Goal: Information Seeking & Learning: Stay updated

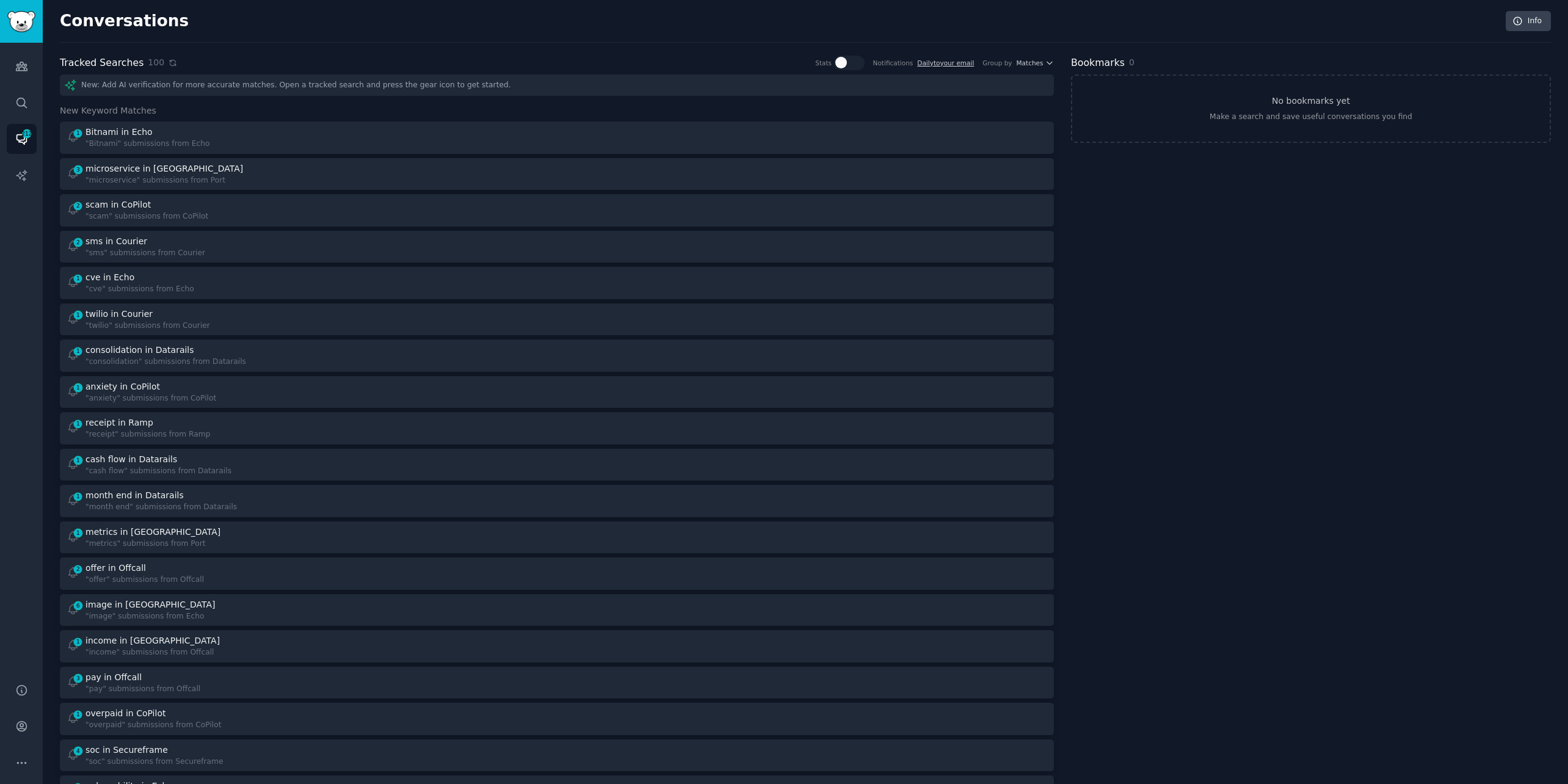
click at [169, 60] on icon at bounding box center [173, 62] width 9 height 9
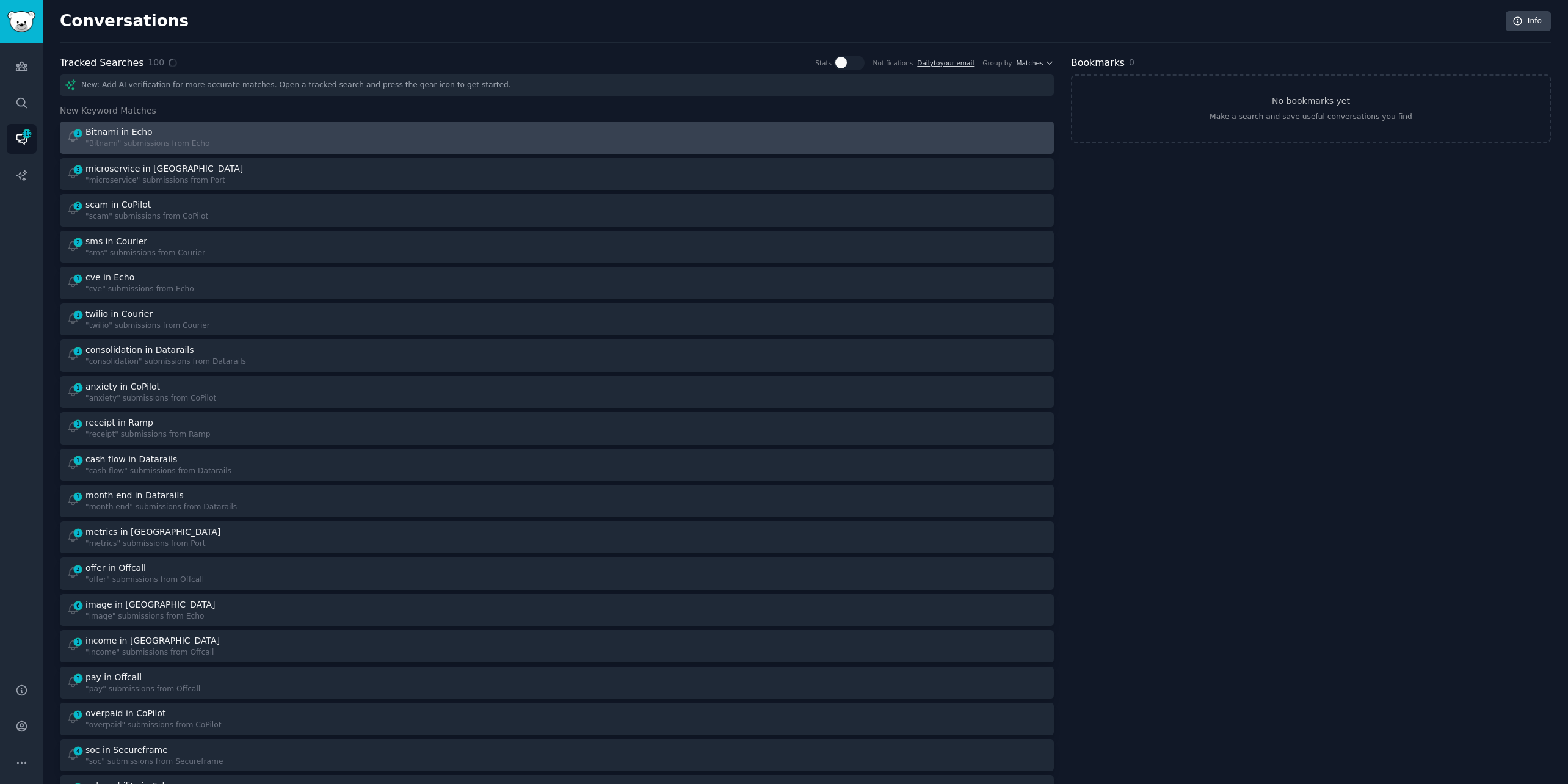
click at [173, 139] on div ""Bitnami" submissions from Echo" at bounding box center [147, 144] width 124 height 11
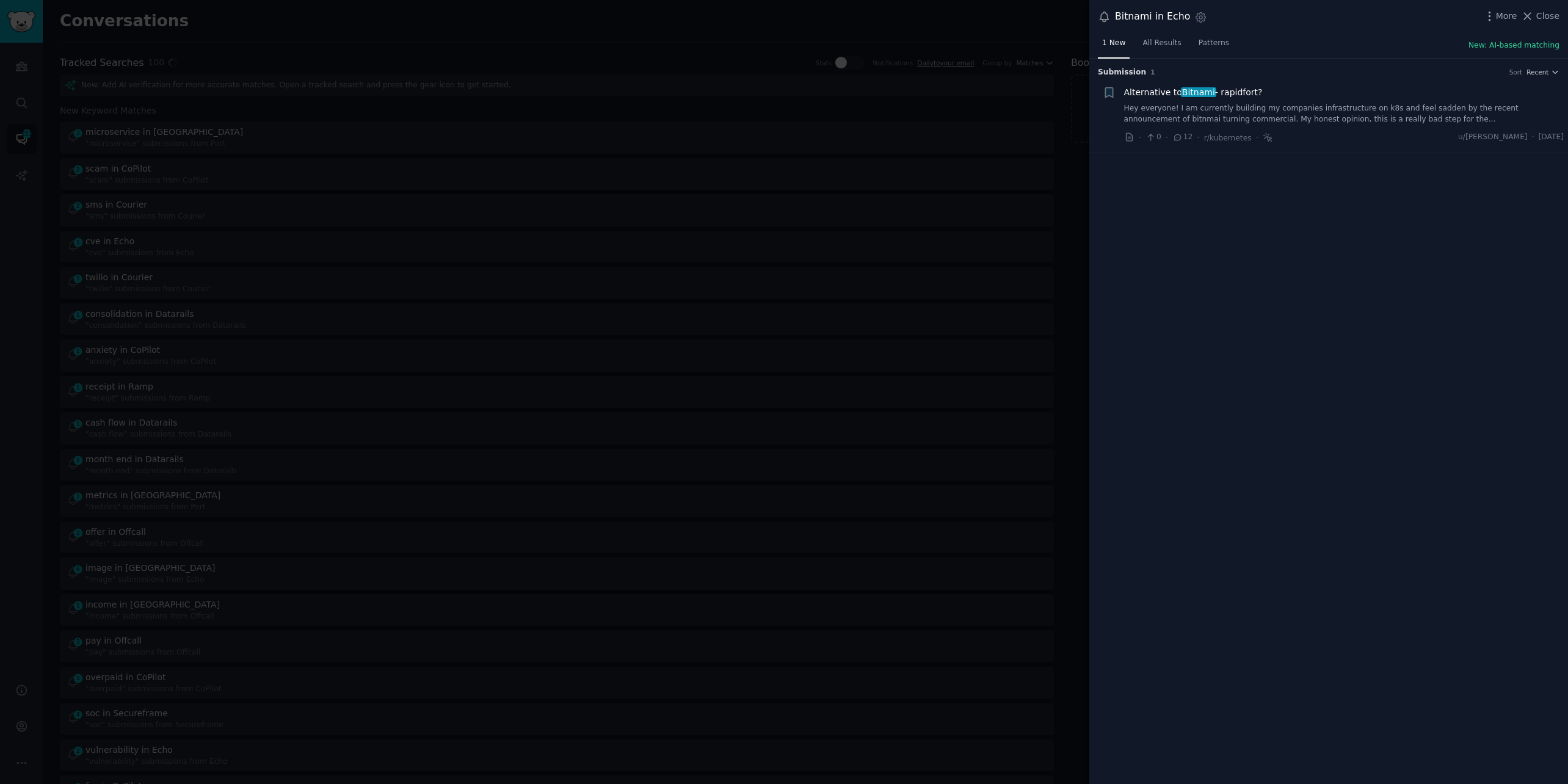
click at [1176, 110] on link "Hey everyone! I am currently building my companies infrastructure on k8s and fe…" at bounding box center [1344, 114] width 440 height 21
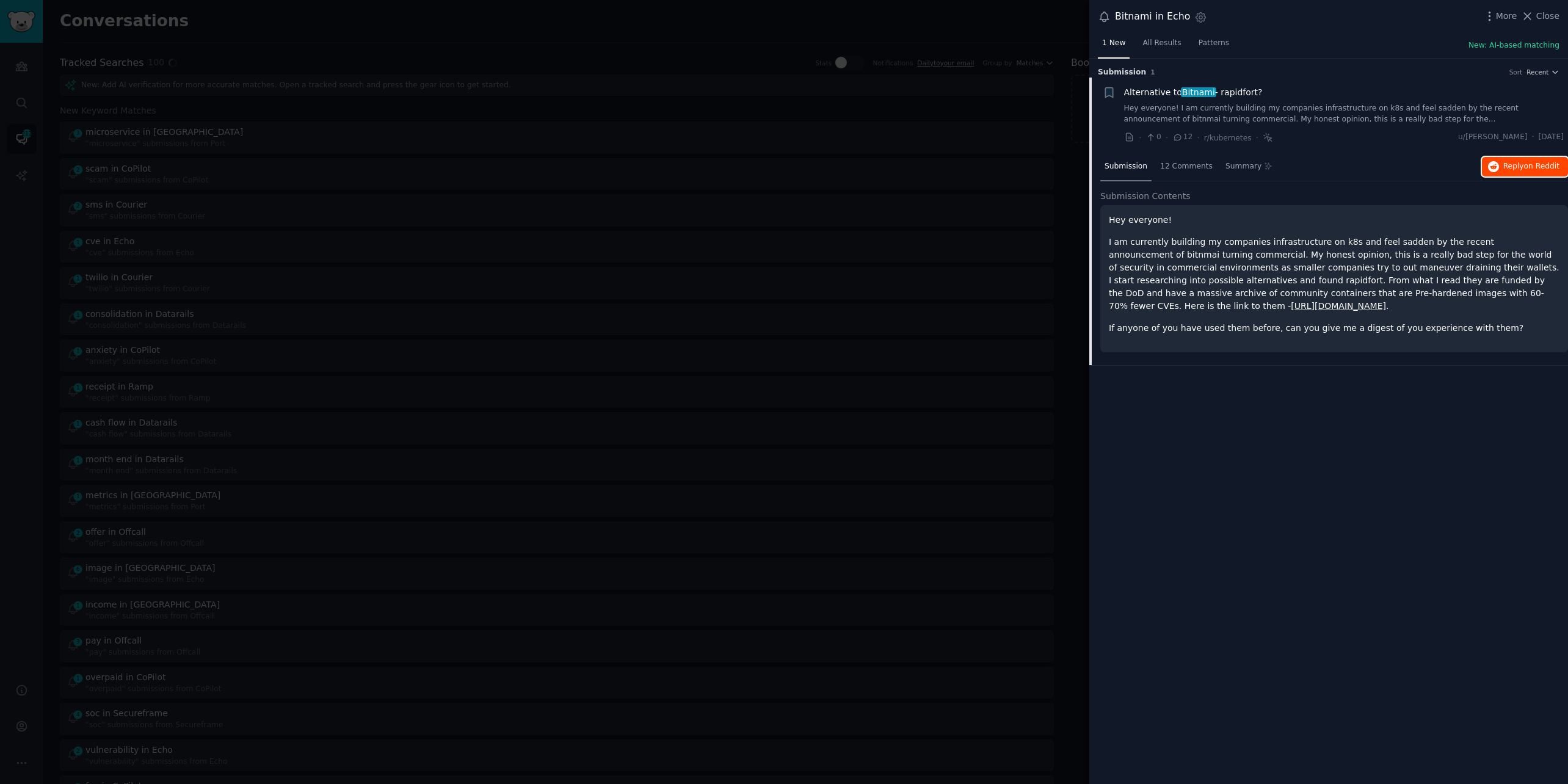
click at [1503, 169] on span "Reply on Reddit" at bounding box center [1531, 167] width 56 height 11
click at [401, 23] on div at bounding box center [784, 392] width 1568 height 784
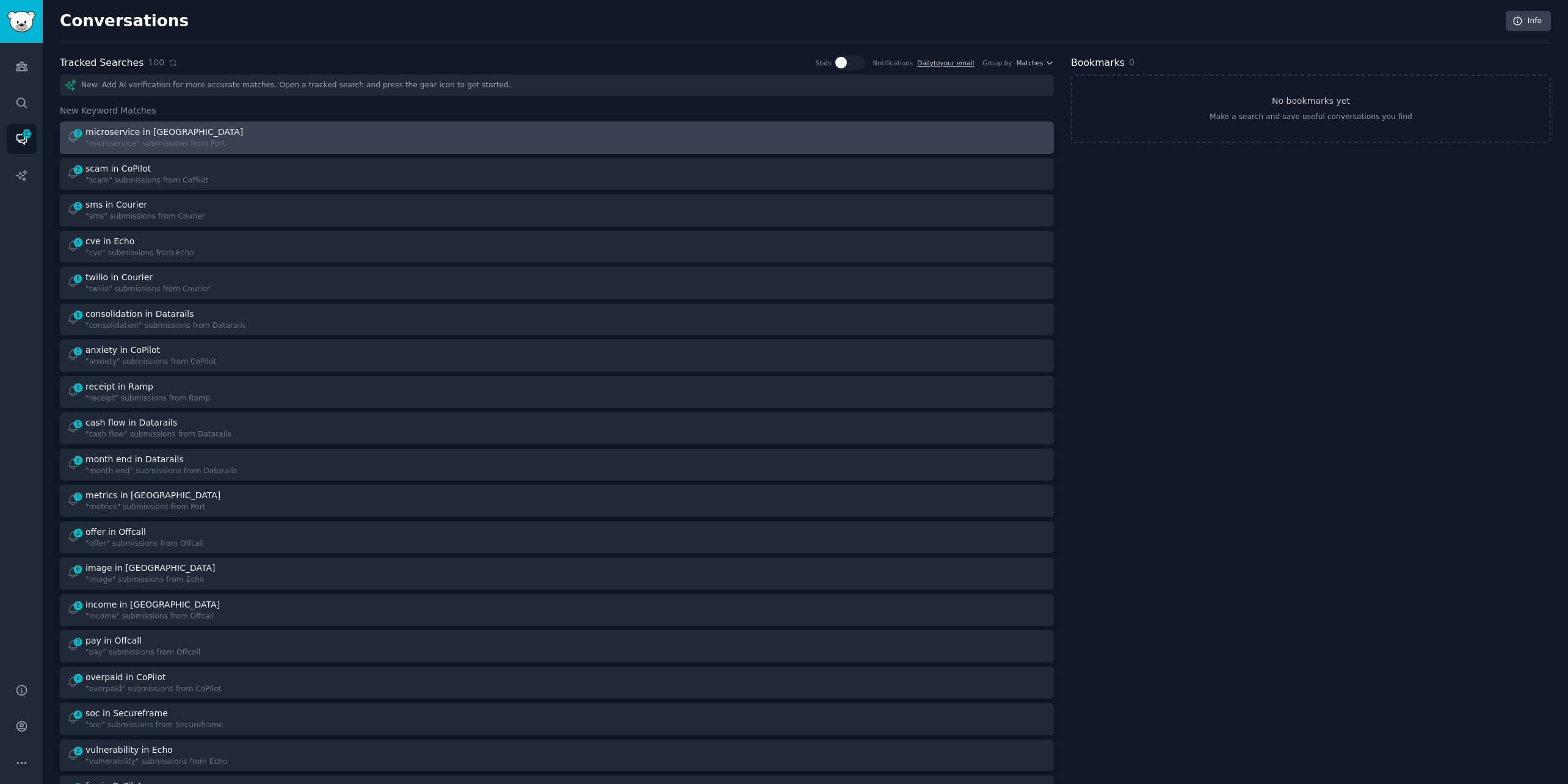
click at [229, 141] on div "3 microservice in Port "microservice" submissions from [GEOGRAPHIC_DATA]" at bounding box center [307, 137] width 482 height 24
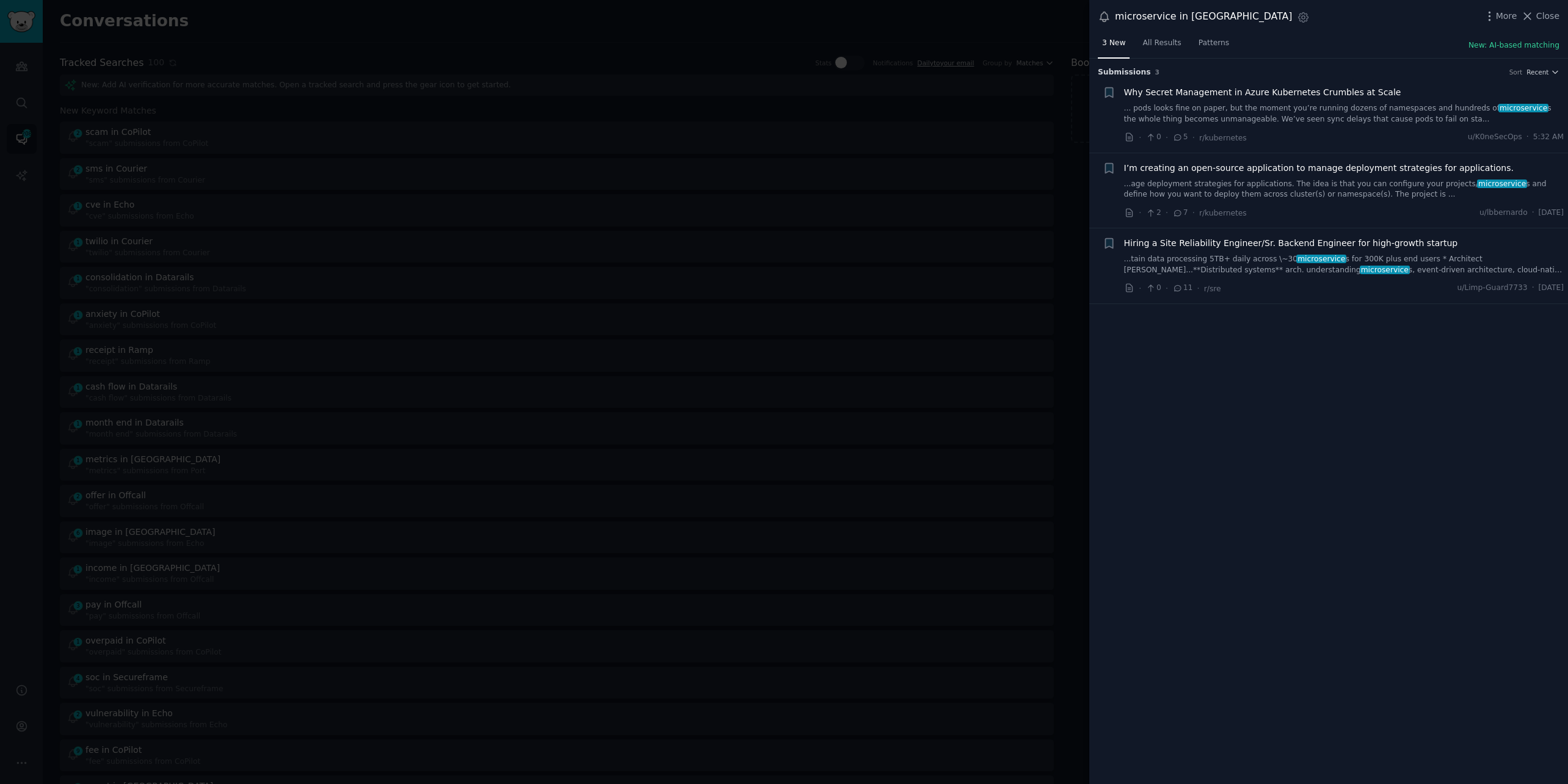
click at [333, 4] on div at bounding box center [784, 392] width 1568 height 784
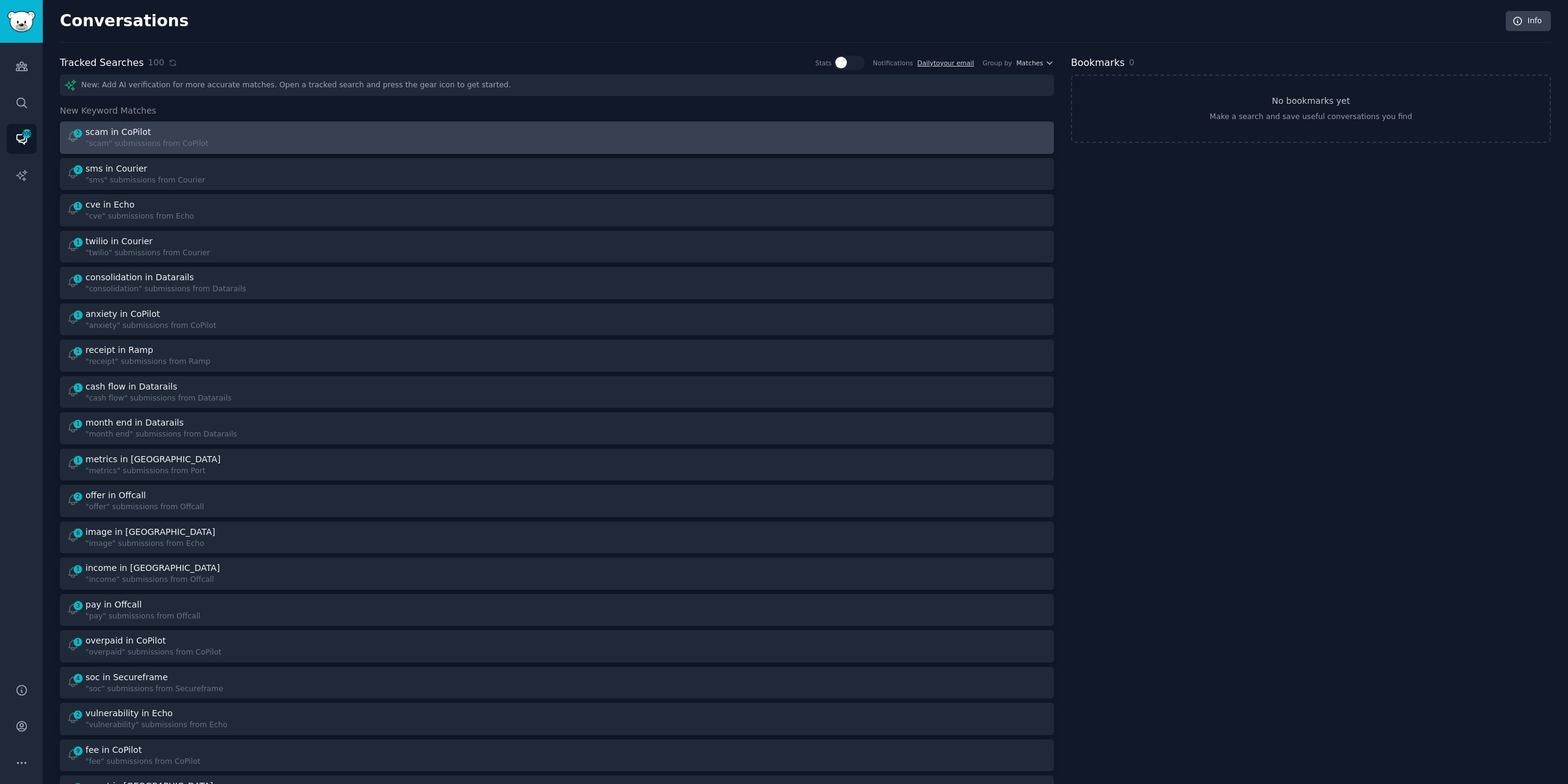
click at [313, 135] on div "2 scam in CoPilot "scam" submissions from CoPilot" at bounding box center [307, 137] width 482 height 24
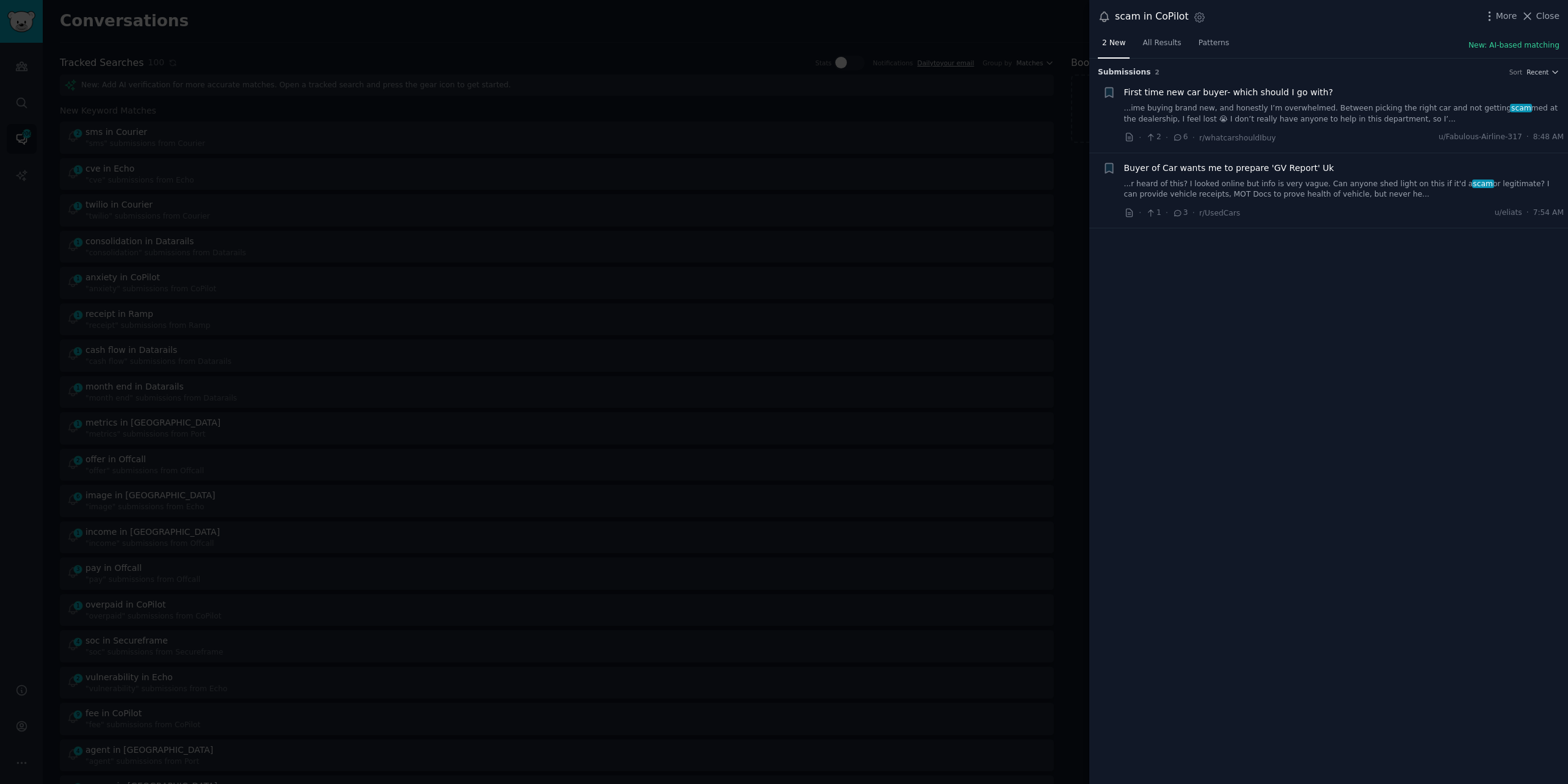
click at [1346, 114] on link "...ime buying brand new, and honestly I’m overwhelmed. Between picking the righ…" at bounding box center [1344, 114] width 440 height 21
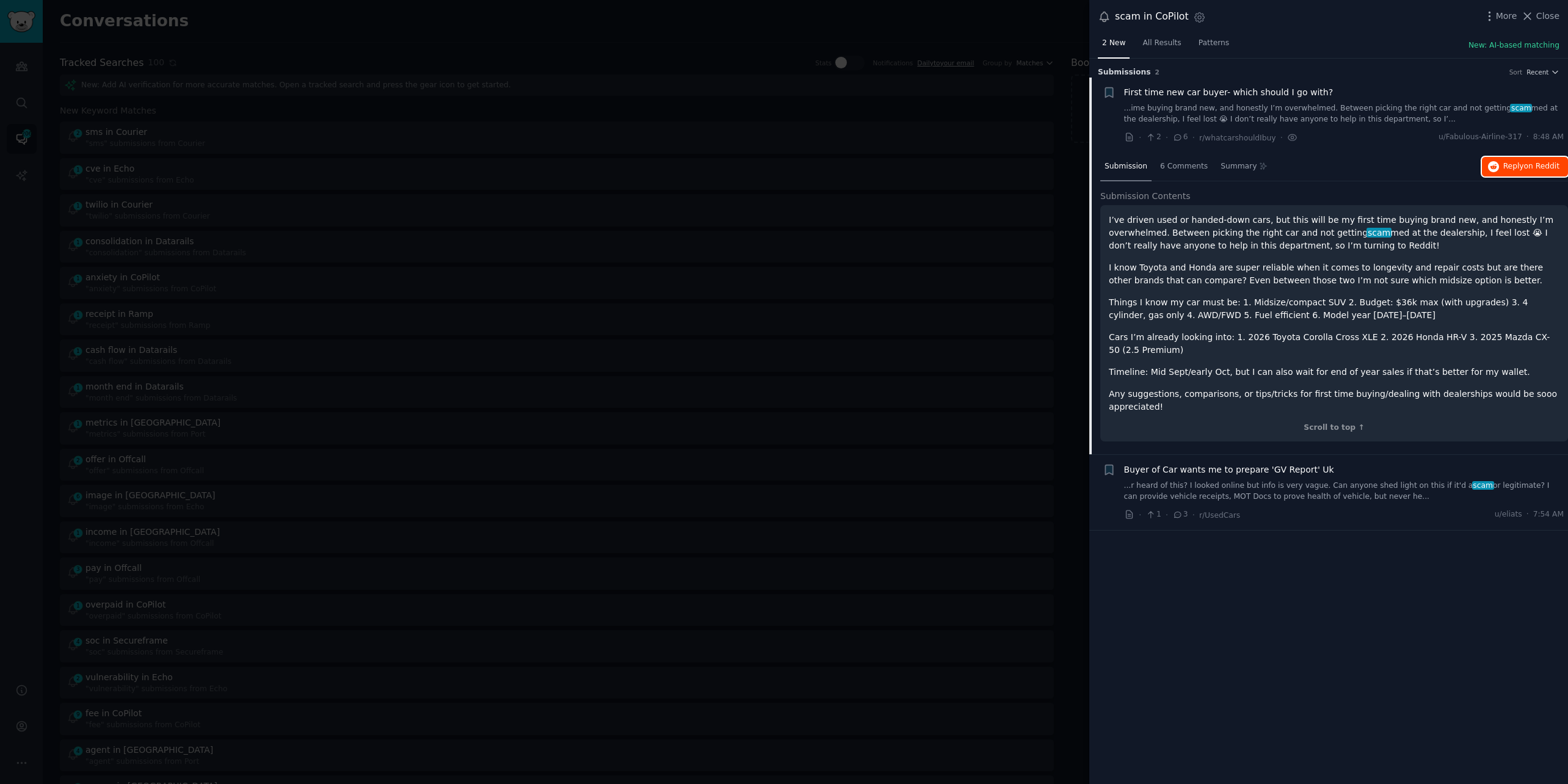
click at [1510, 168] on span "Reply on Reddit" at bounding box center [1531, 167] width 56 height 11
click at [773, 27] on div at bounding box center [784, 392] width 1568 height 784
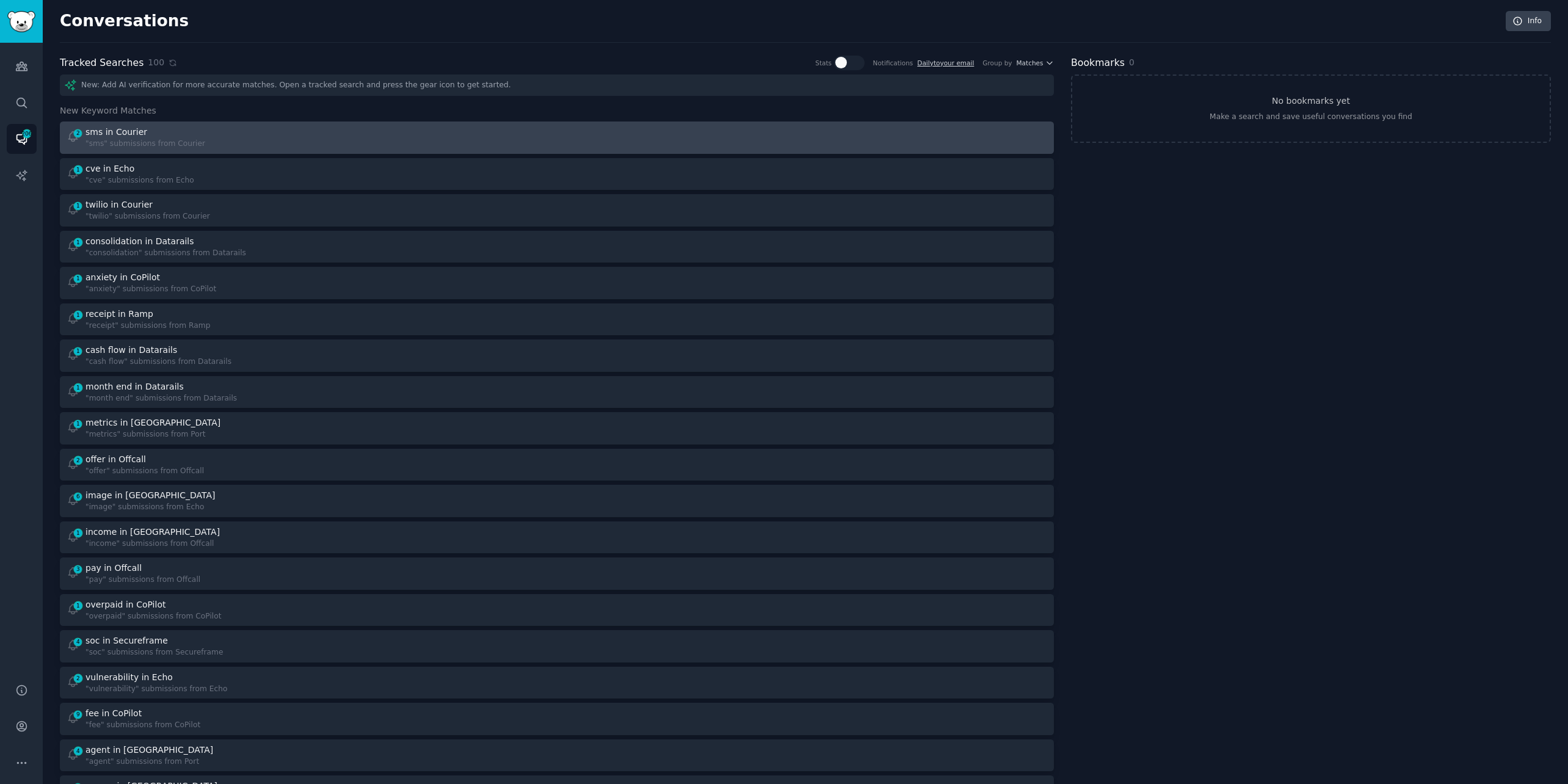
click at [448, 126] on div "2 sms in Courier "sms" submissions from Courier" at bounding box center [307, 137] width 482 height 24
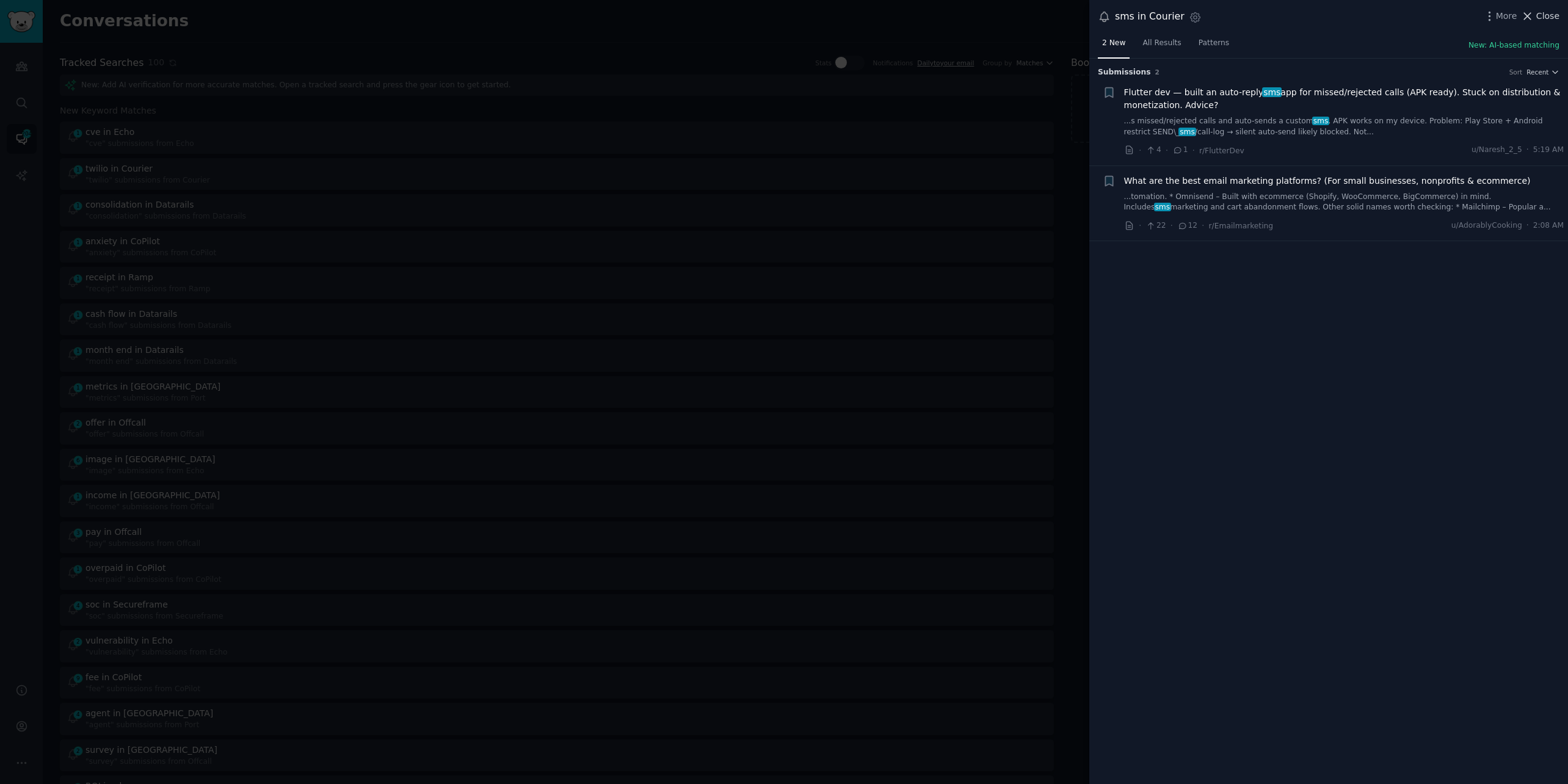
click at [1537, 15] on span "Close" at bounding box center [1548, 16] width 24 height 13
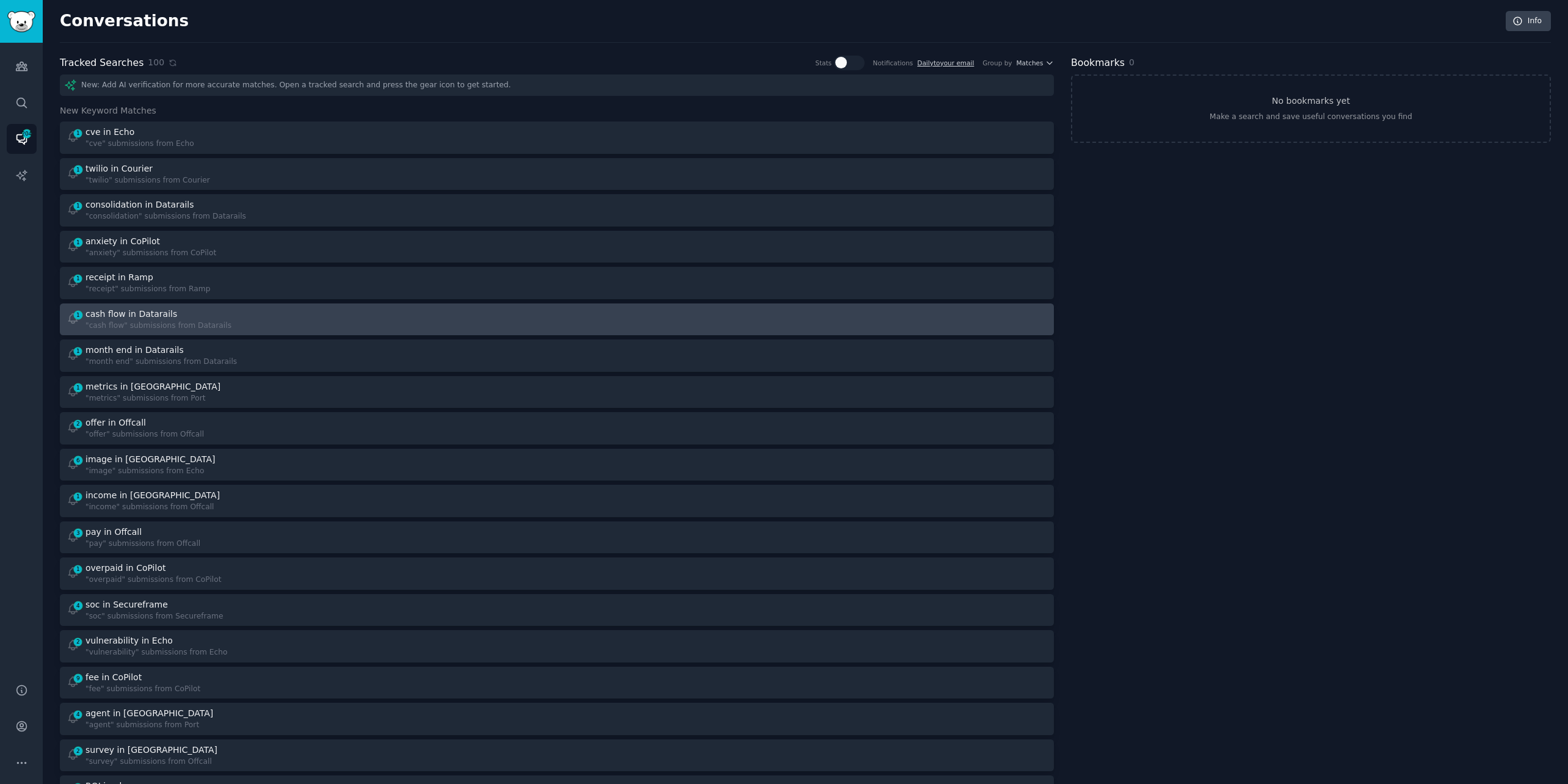
click at [437, 315] on div "1 cash flow in Datarails "cash flow" submissions from Datarails" at bounding box center [307, 319] width 482 height 24
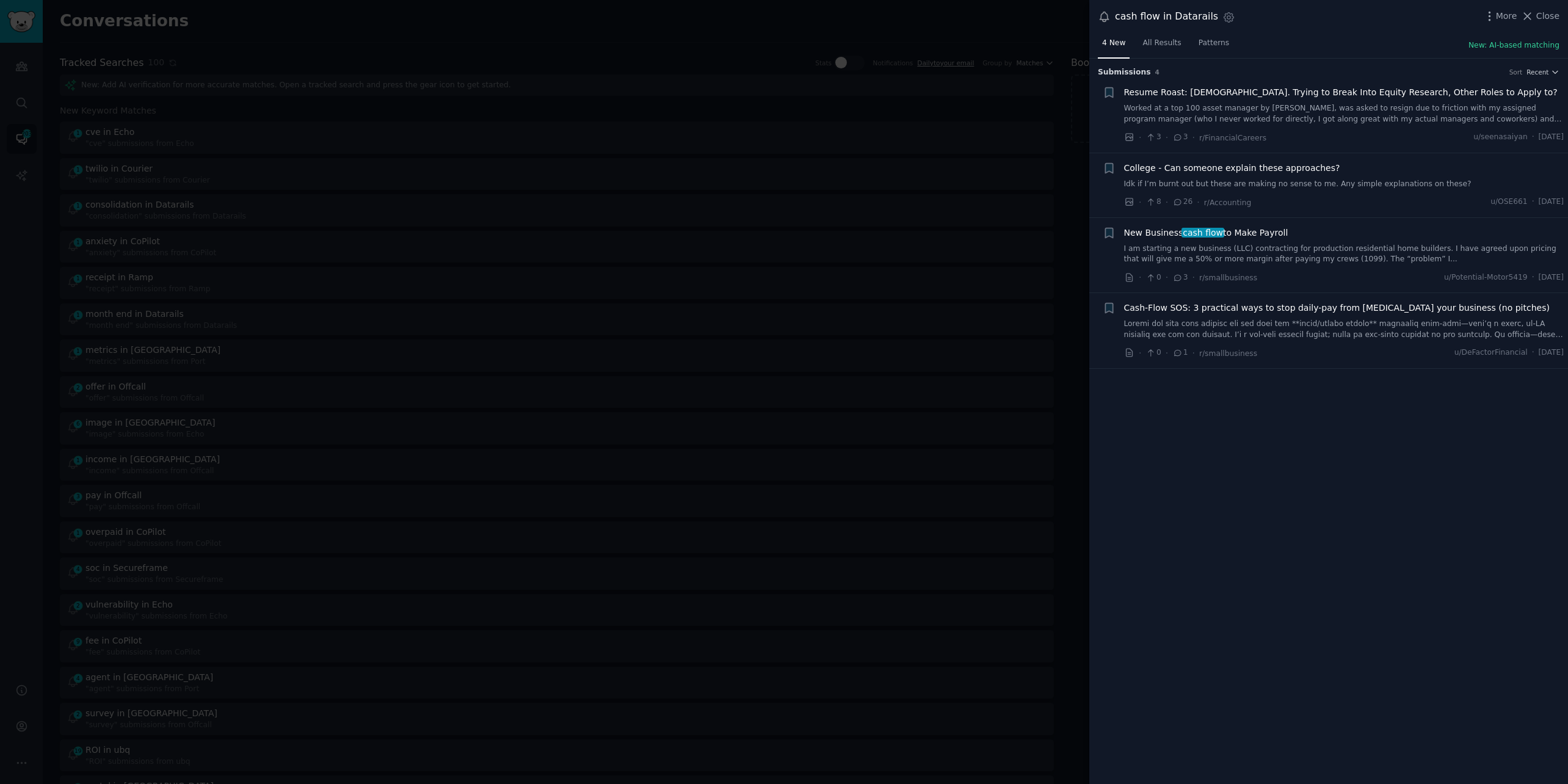
click at [1140, 248] on link "I am starting a new business (LLC) contracting for production residential home …" at bounding box center [1344, 255] width 440 height 21
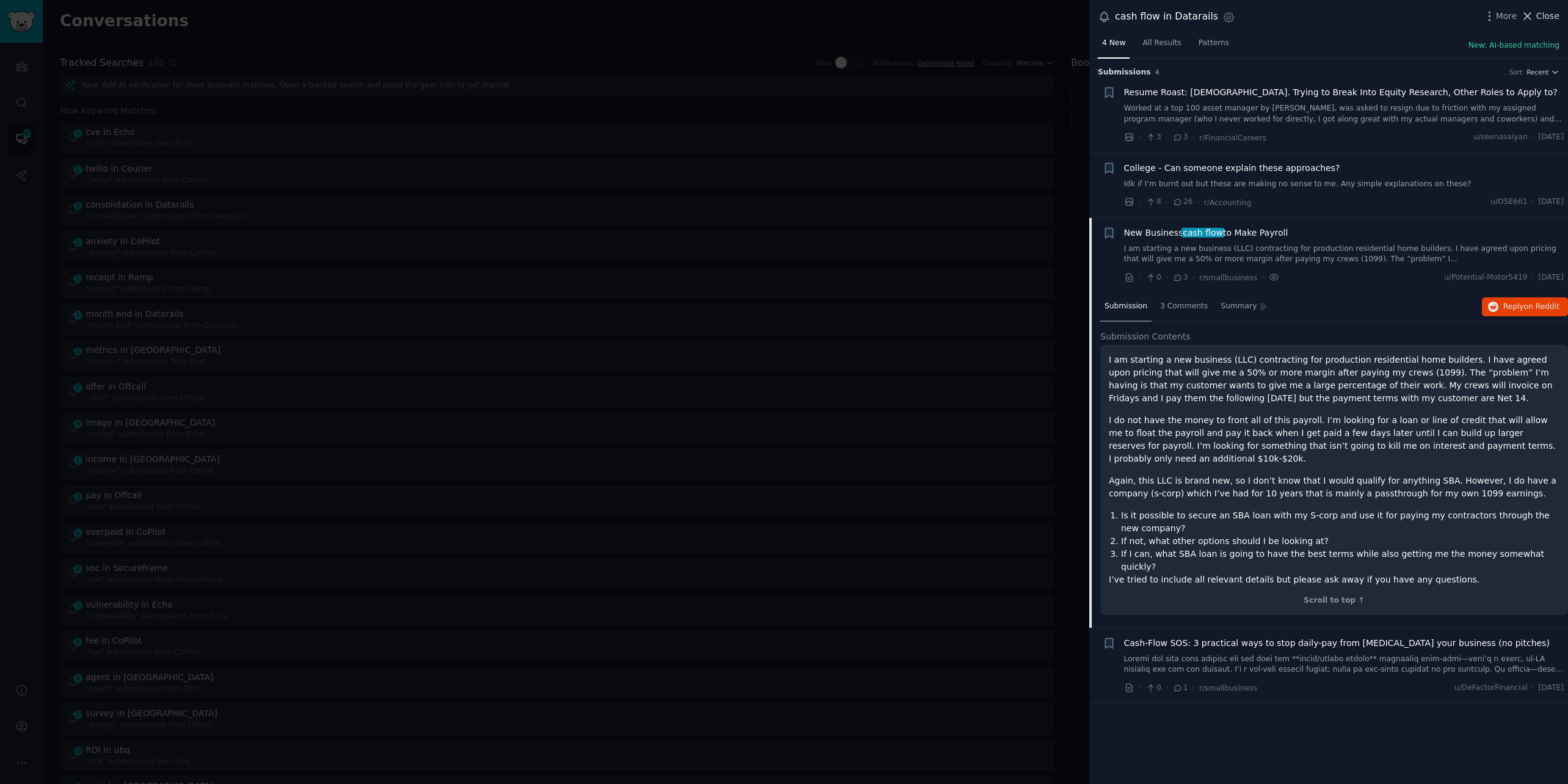
click at [1536, 10] on button "Close" at bounding box center [1540, 16] width 38 height 13
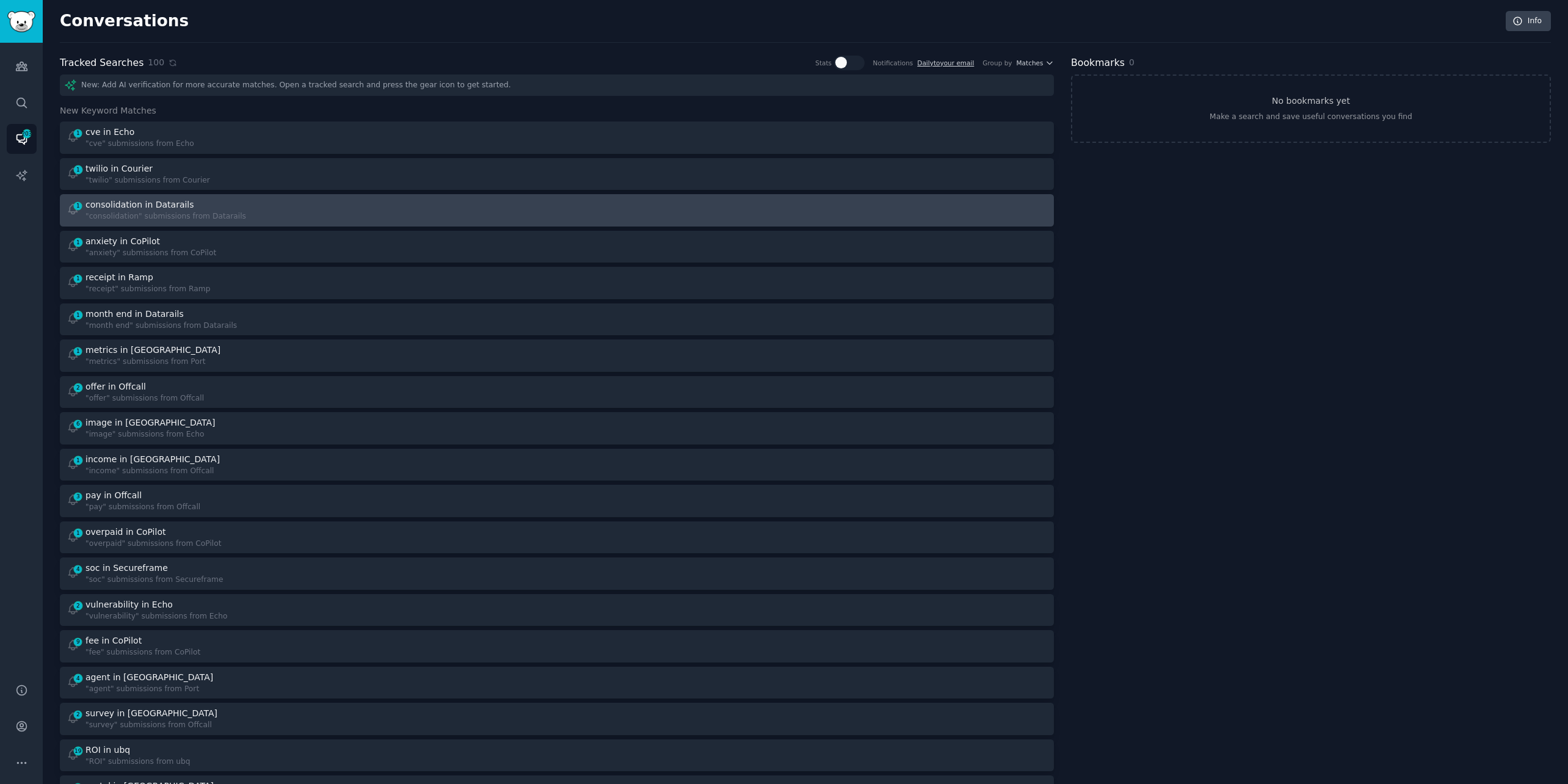
click at [446, 195] on link "1 consolidation in Datarails "consolidation" submissions from Datarails" at bounding box center [557, 211] width 994 height 32
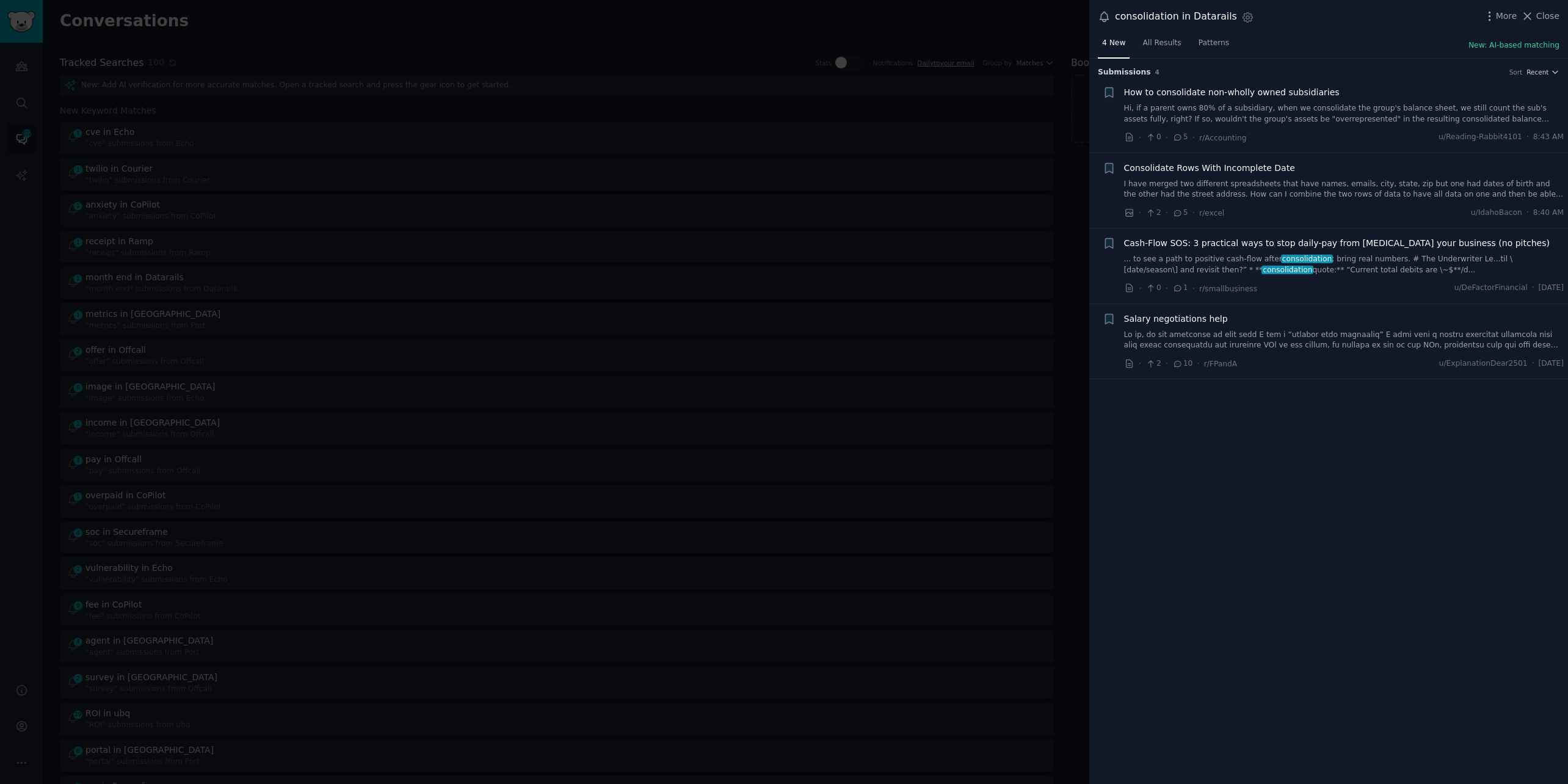
click at [1385, 117] on link "Hi, if a parent owns 80% of a subsidiary, when we consolidate the group's balan…" at bounding box center [1344, 114] width 440 height 21
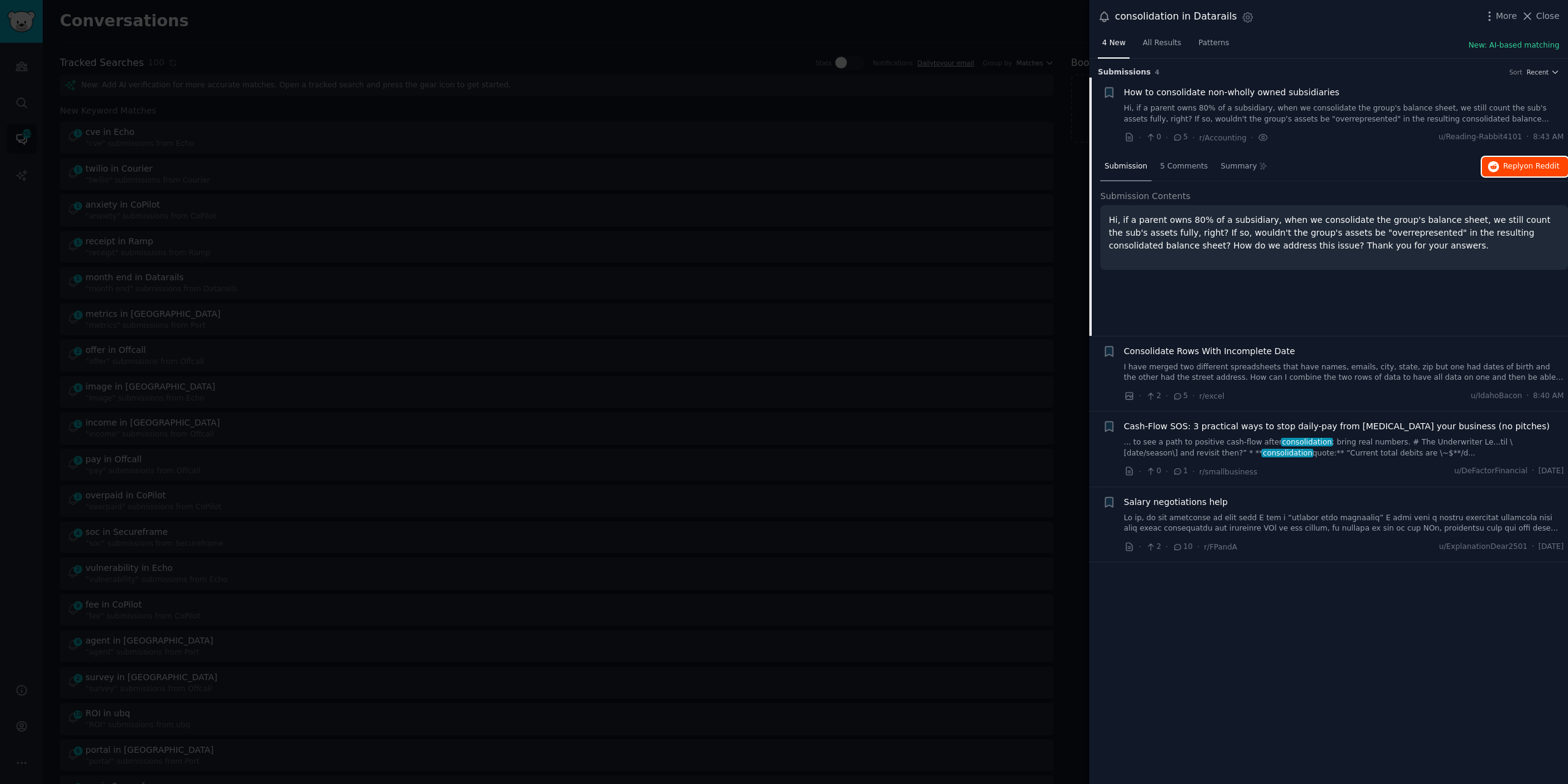
click at [1500, 167] on button "Reply on Reddit" at bounding box center [1525, 167] width 86 height 19
click at [427, 32] on div at bounding box center [784, 392] width 1568 height 784
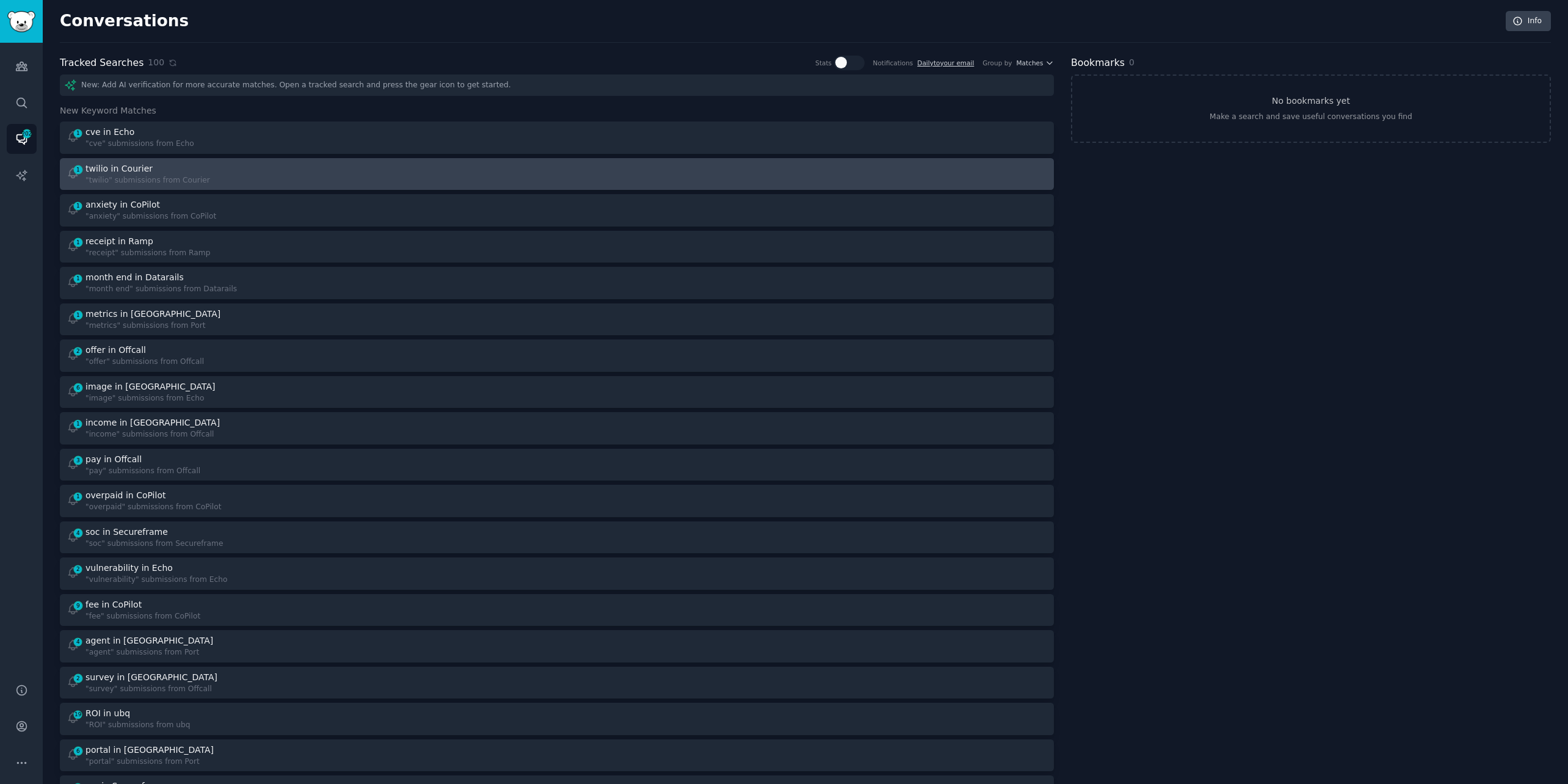
click at [320, 168] on div "1 twilio in Courier "twilio" submissions from Courier" at bounding box center [307, 174] width 482 height 24
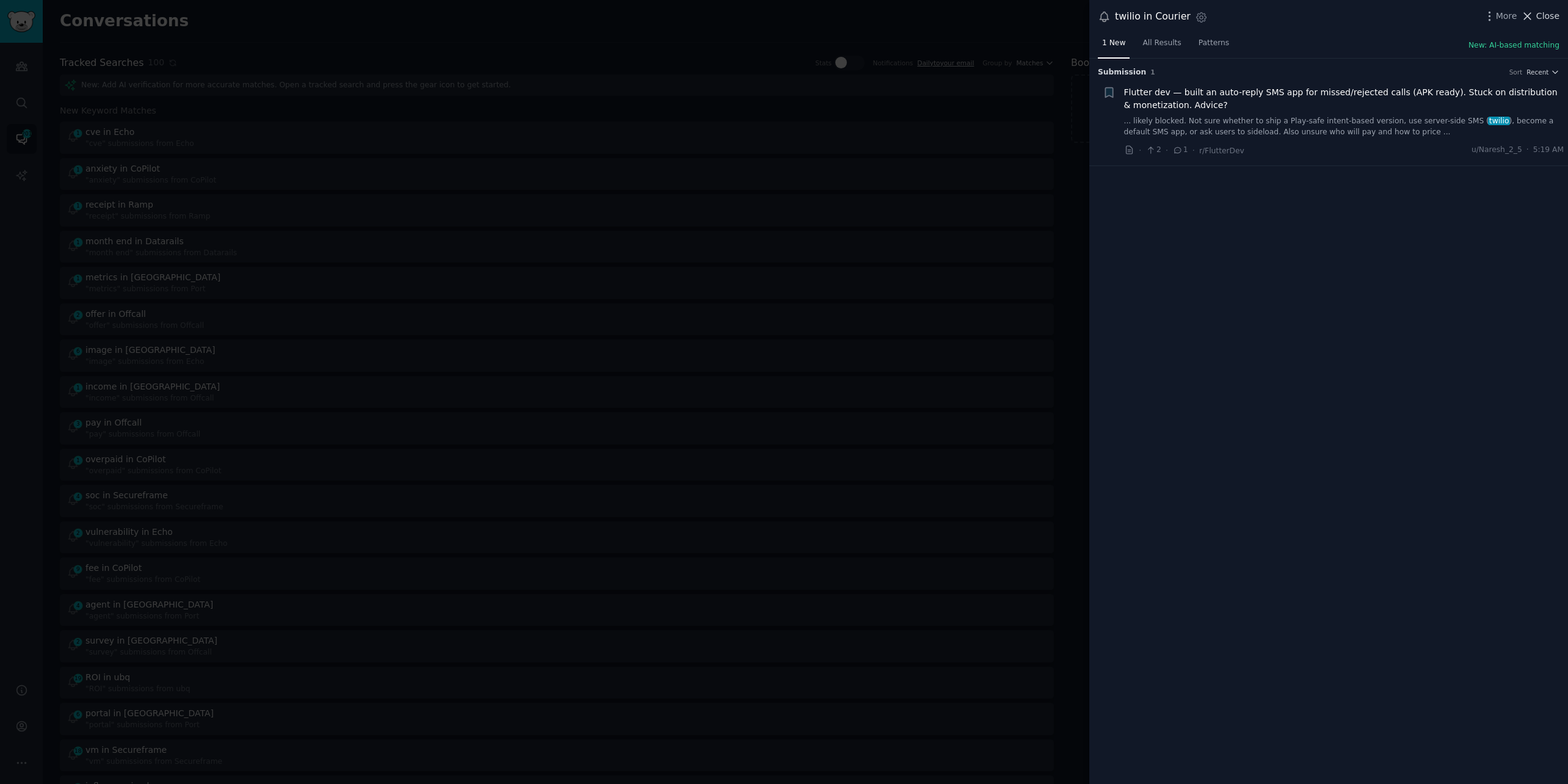
click at [1550, 12] on span "Close" at bounding box center [1548, 16] width 24 height 13
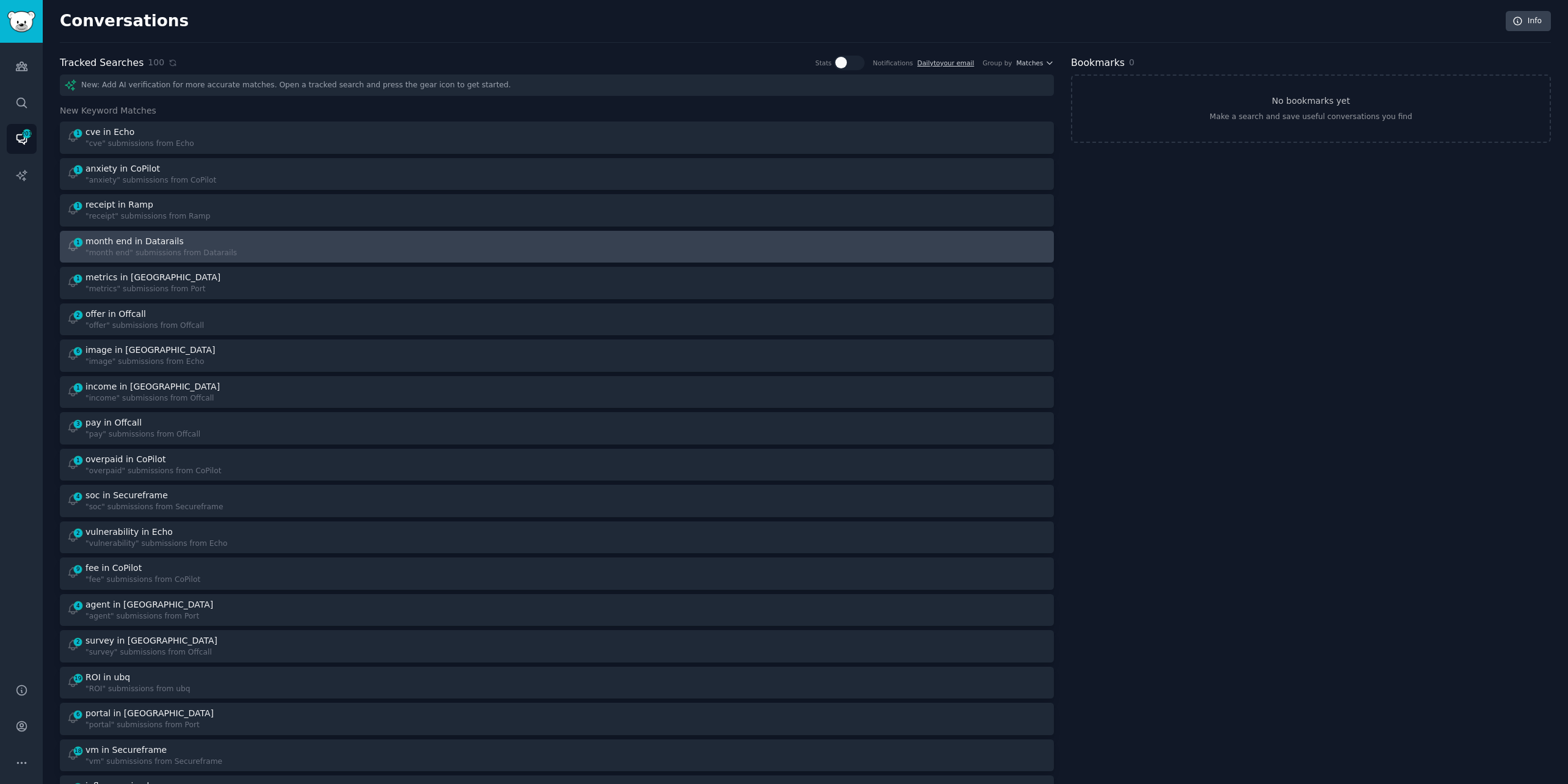
click at [263, 232] on link "1 month end in Datarails "month end" submissions from Datarails" at bounding box center [557, 247] width 994 height 32
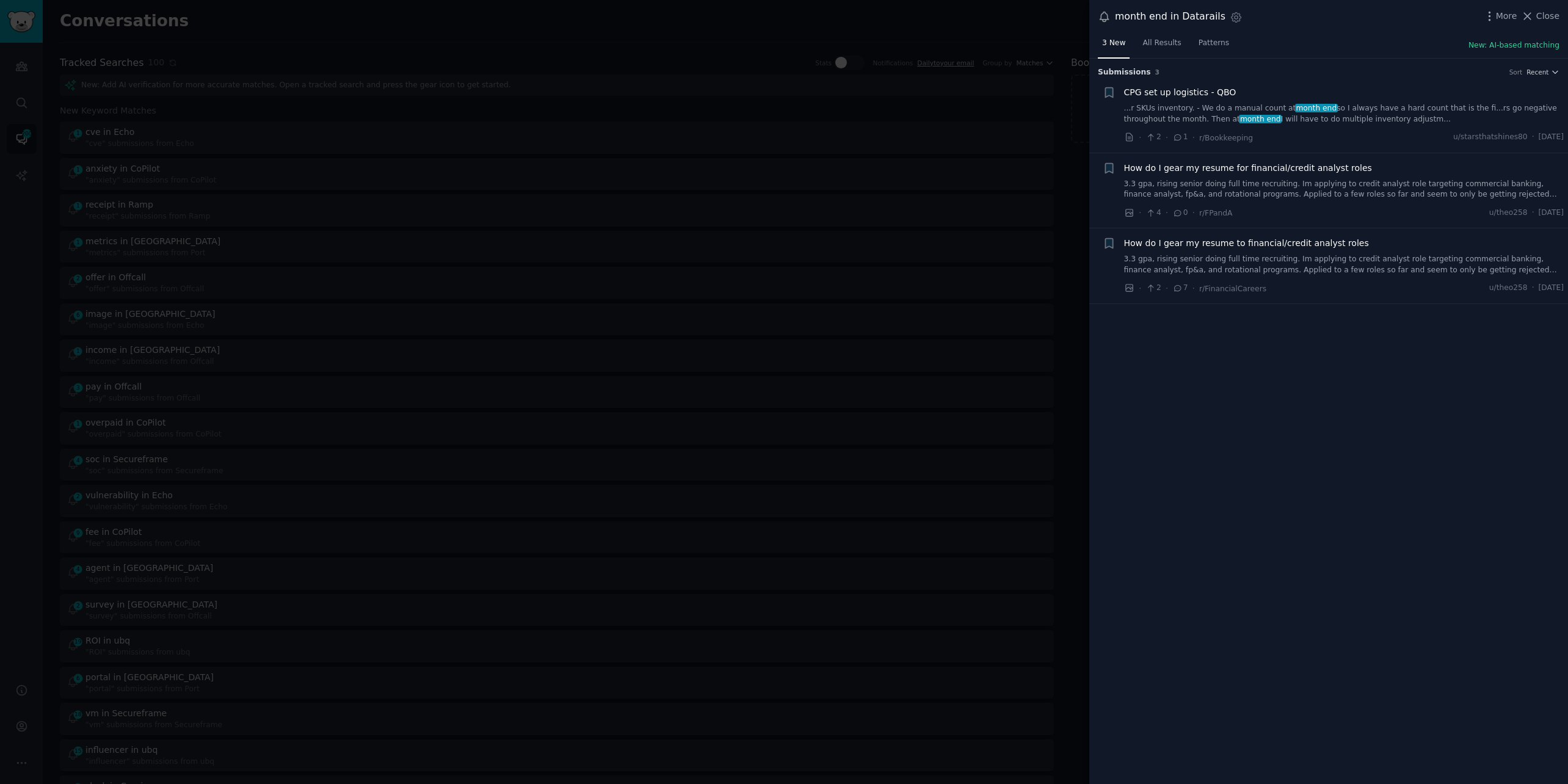
click at [1365, 108] on link "...r SKUs inventory. - We do a manual count at month end so I always have a har…" at bounding box center [1344, 114] width 440 height 21
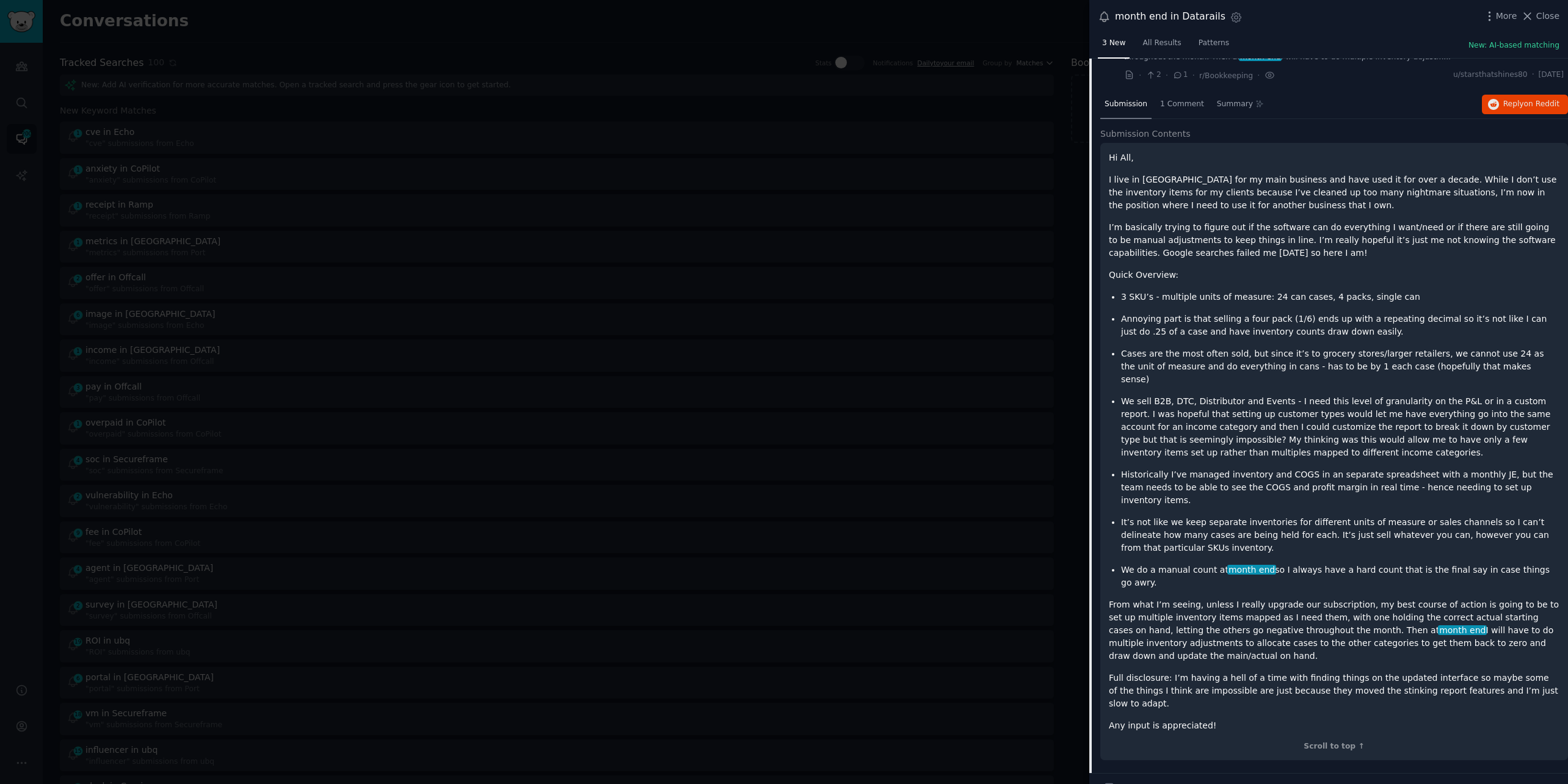
scroll to position [61, 0]
click at [1515, 107] on span "Reply on Reddit" at bounding box center [1531, 106] width 56 height 11
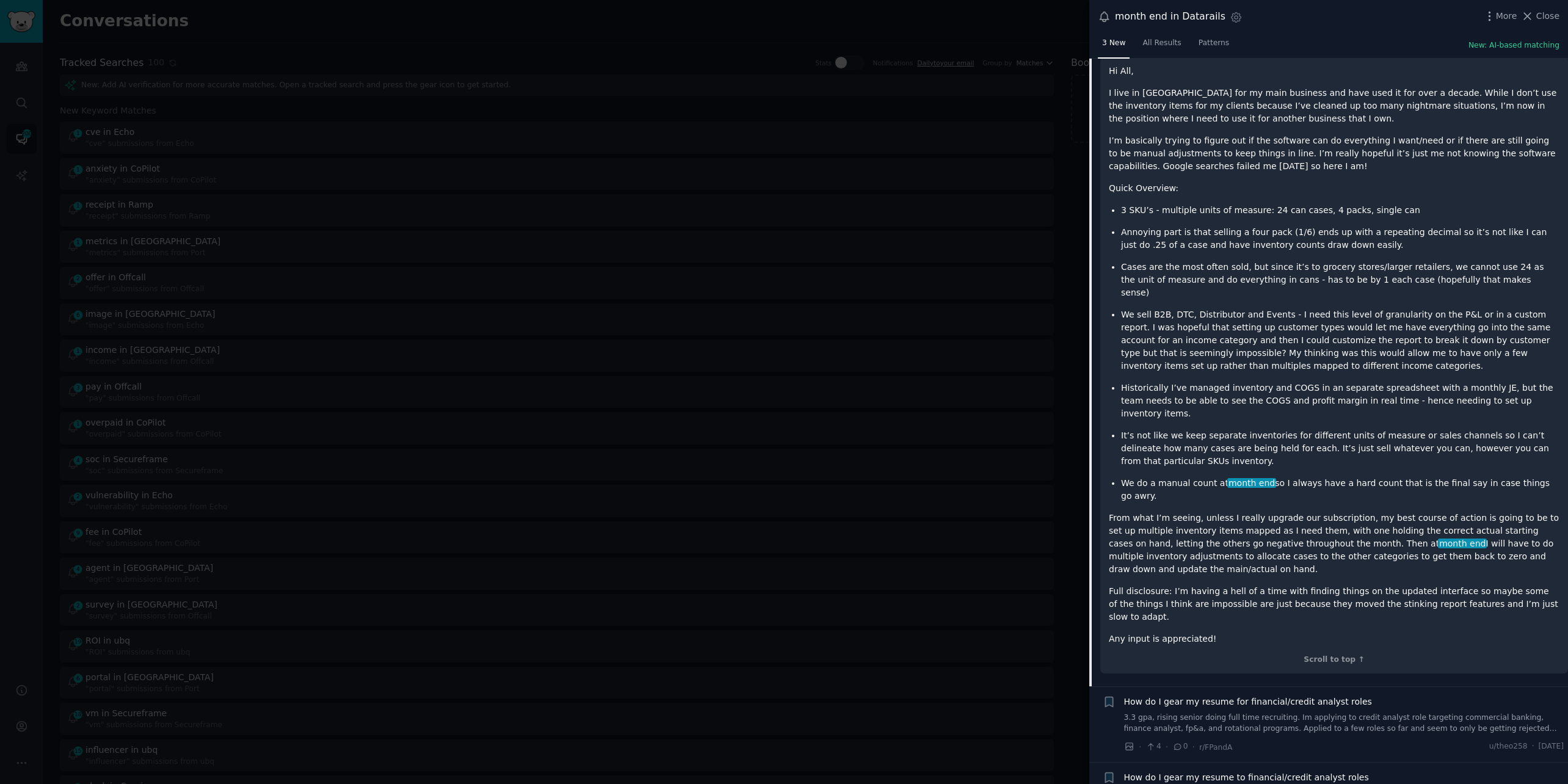
click at [842, 21] on div at bounding box center [784, 392] width 1568 height 784
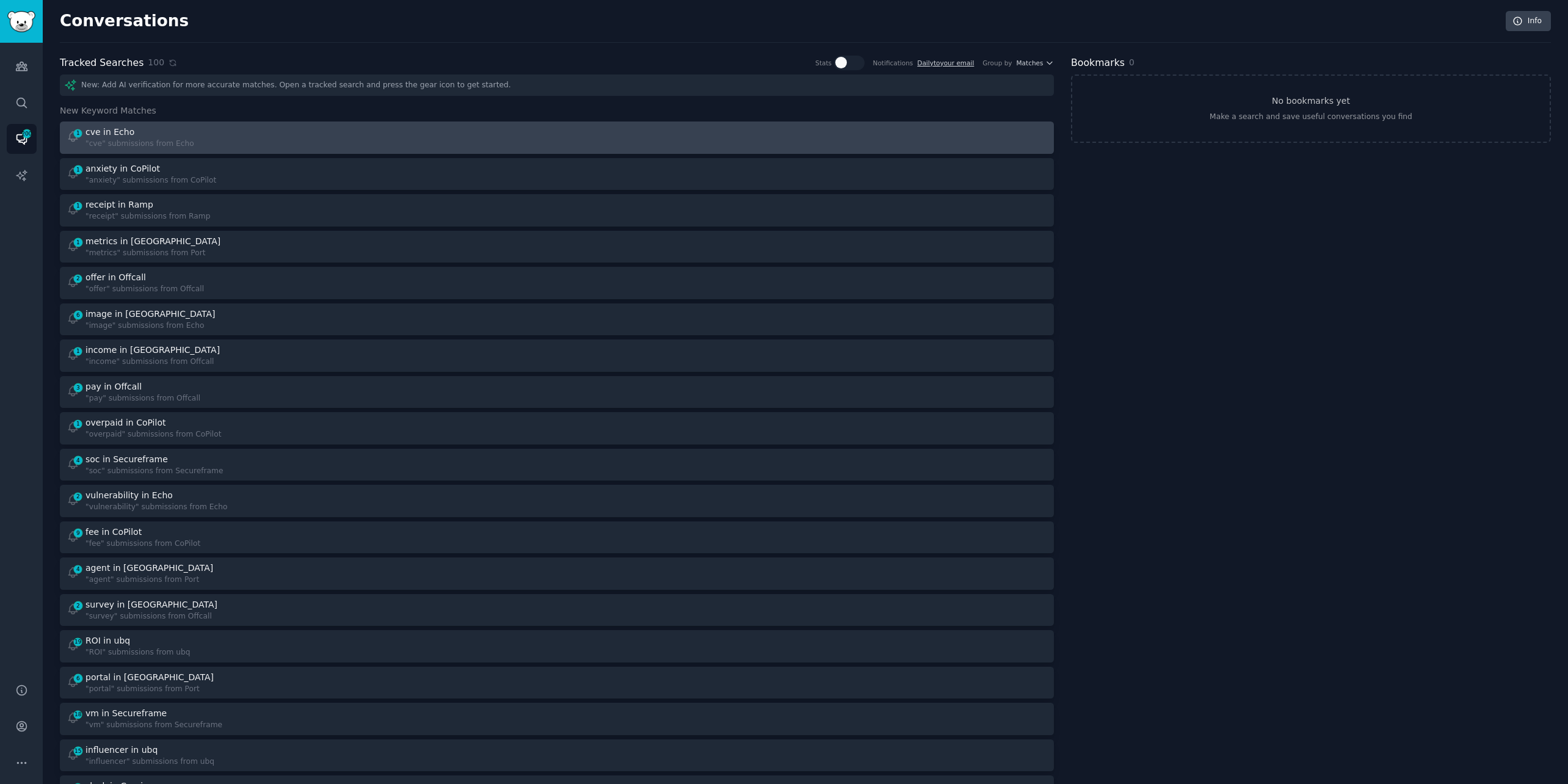
click at [246, 135] on div "1 cve in Echo "cve" submissions from Echo" at bounding box center [307, 137] width 482 height 24
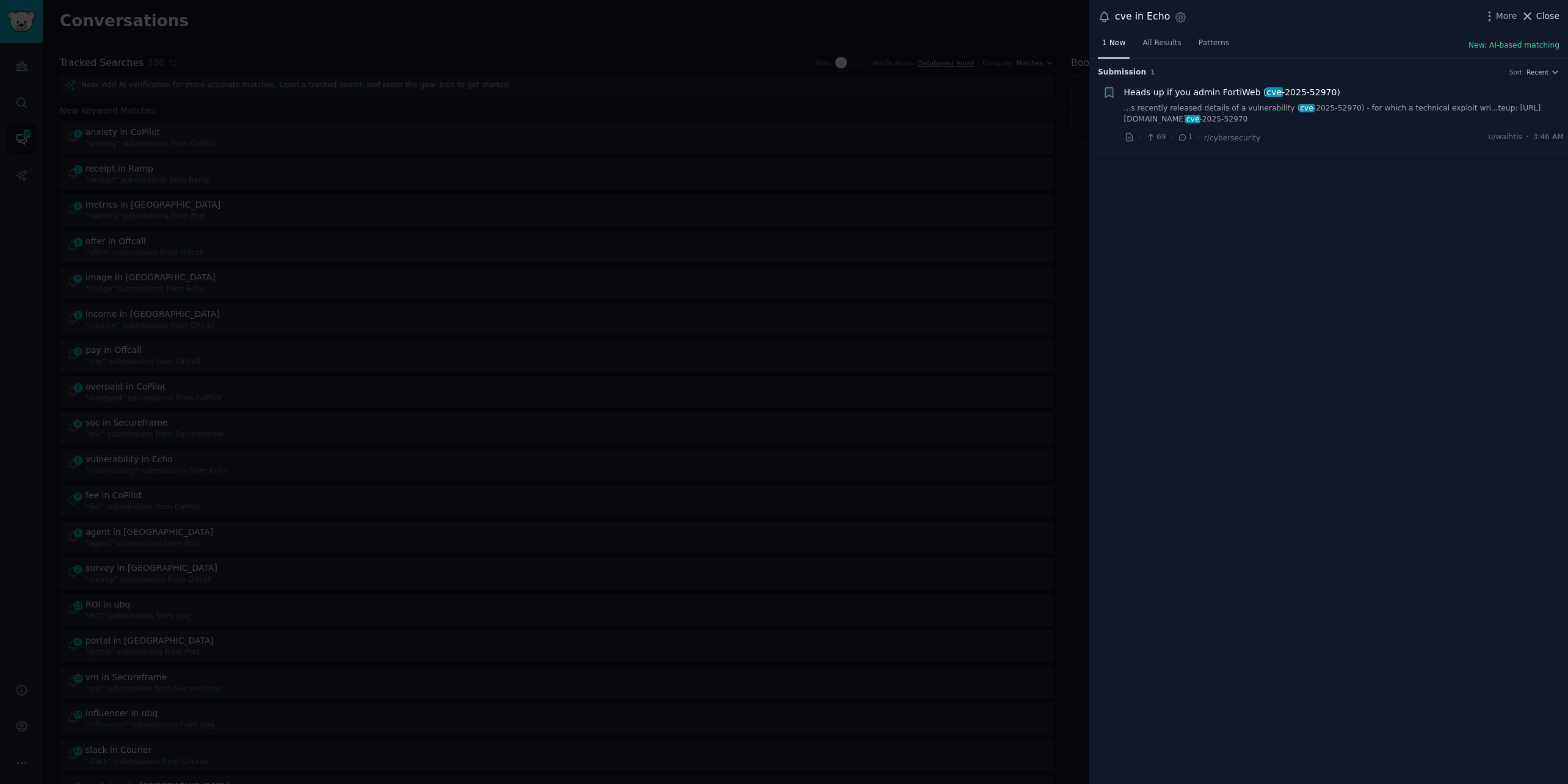
click at [1530, 11] on icon at bounding box center [1527, 16] width 13 height 13
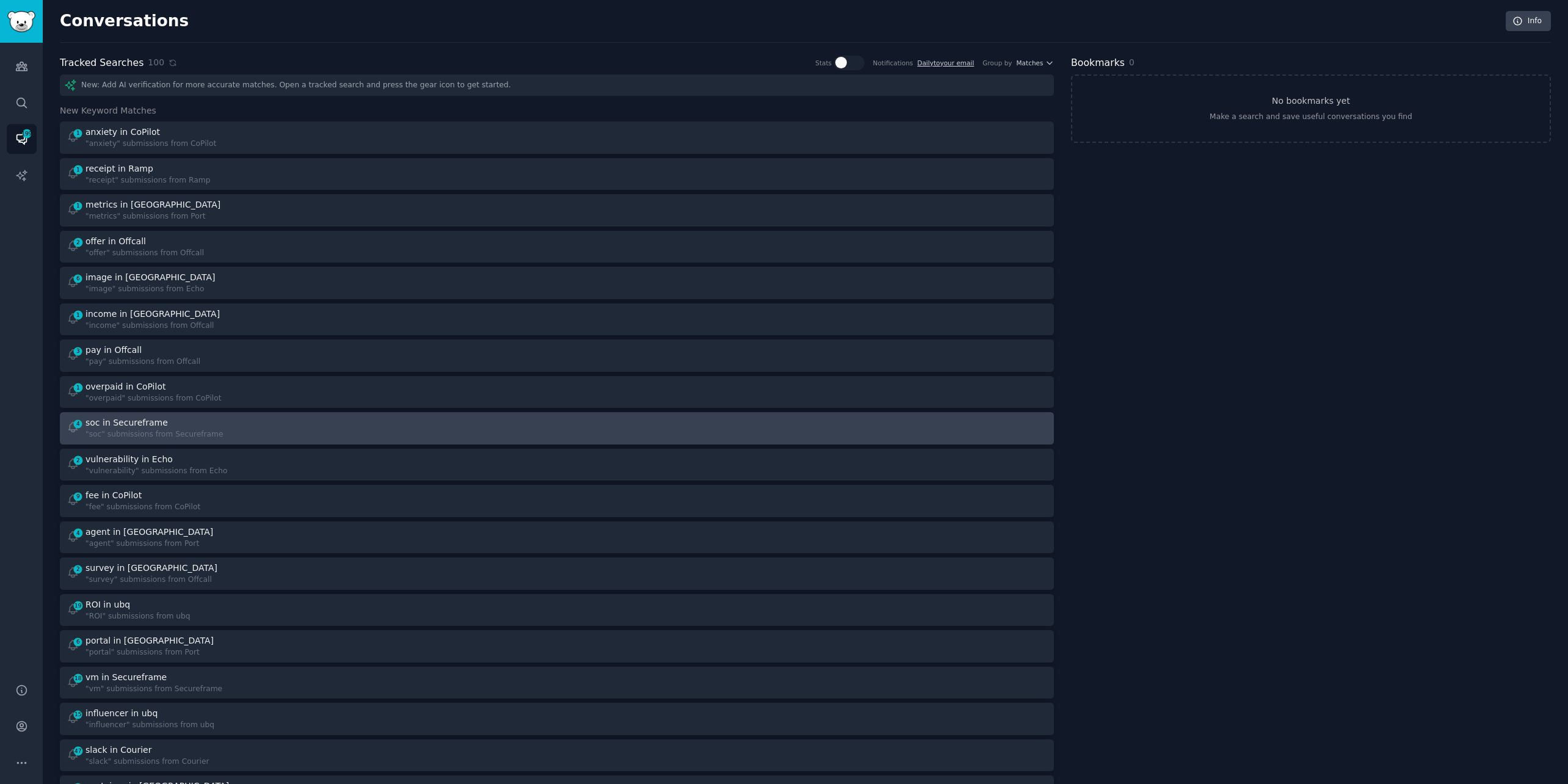
click at [577, 439] on link "4 soc in Secureframe "soc" submissions from Secureframe" at bounding box center [557, 428] width 994 height 32
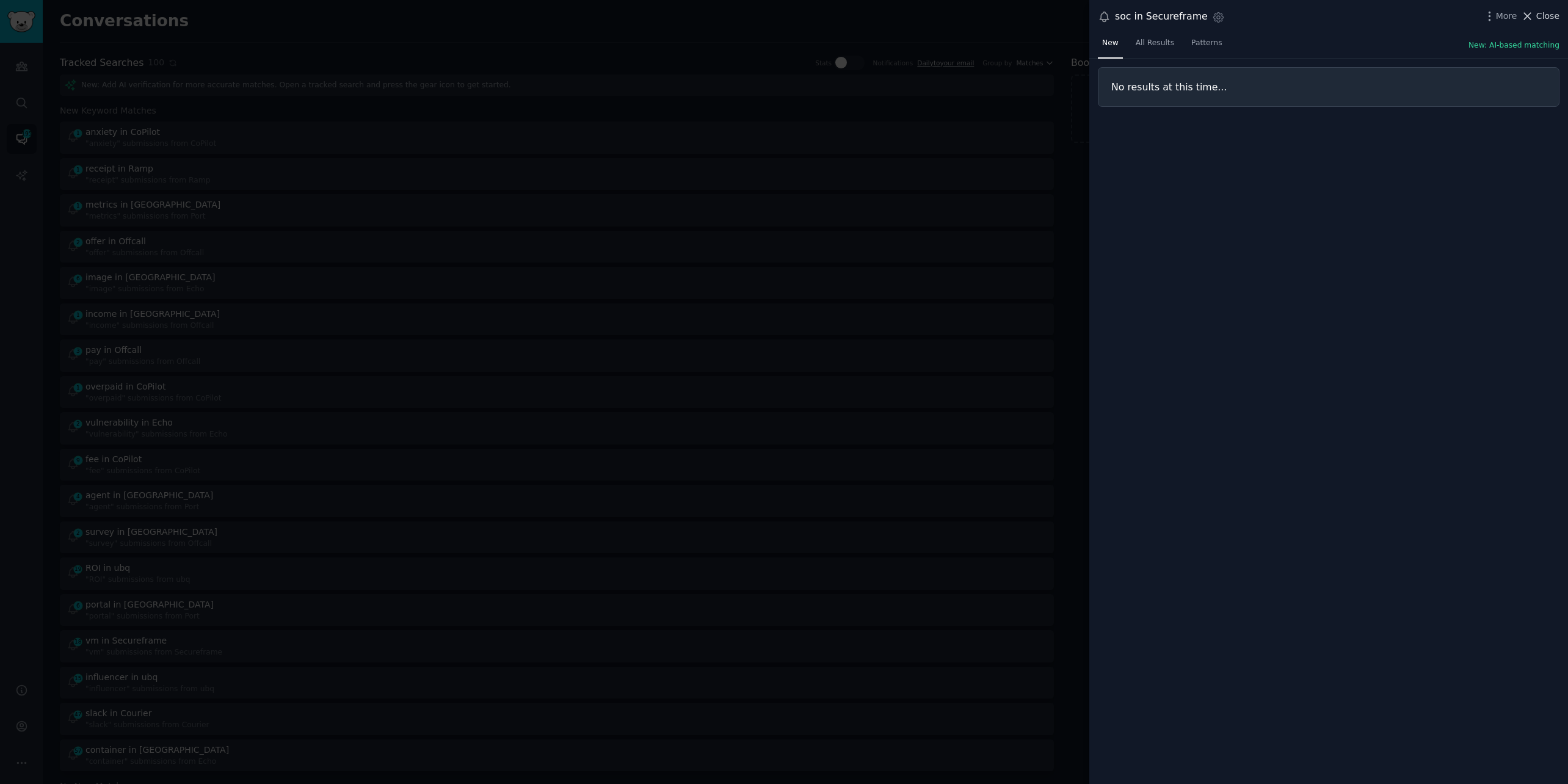
click at [1551, 16] on span "Close" at bounding box center [1548, 16] width 24 height 13
